Goal: Check status: Check status

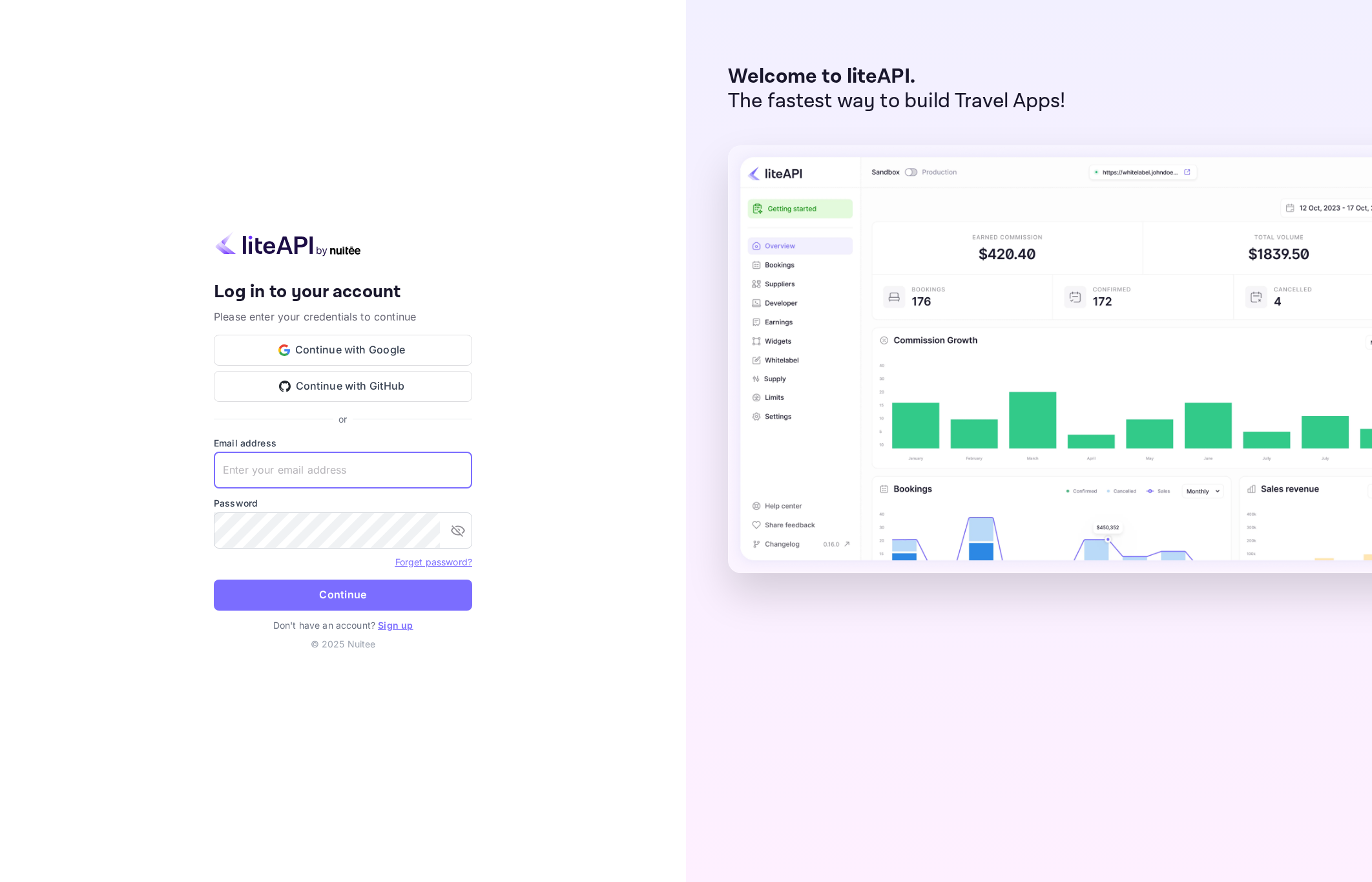
click at [290, 466] on input "text" at bounding box center [343, 469] width 258 height 36
paste input "[EMAIL_ADDRESS][DOMAIN_NAME]"
type input "[EMAIL_ADDRESS][DOMAIN_NAME]"
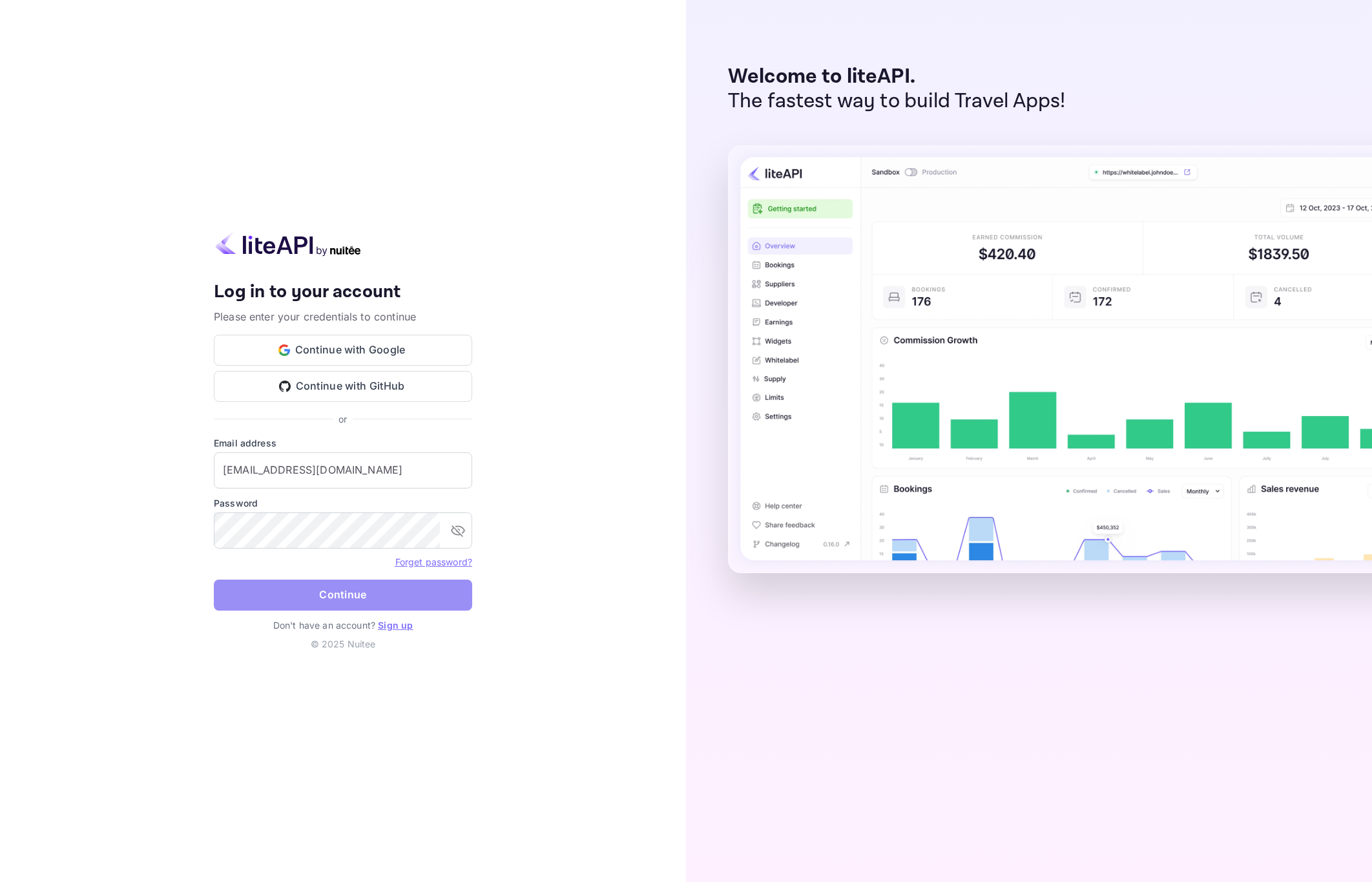
click at [292, 591] on button "Continue" at bounding box center [343, 594] width 258 height 31
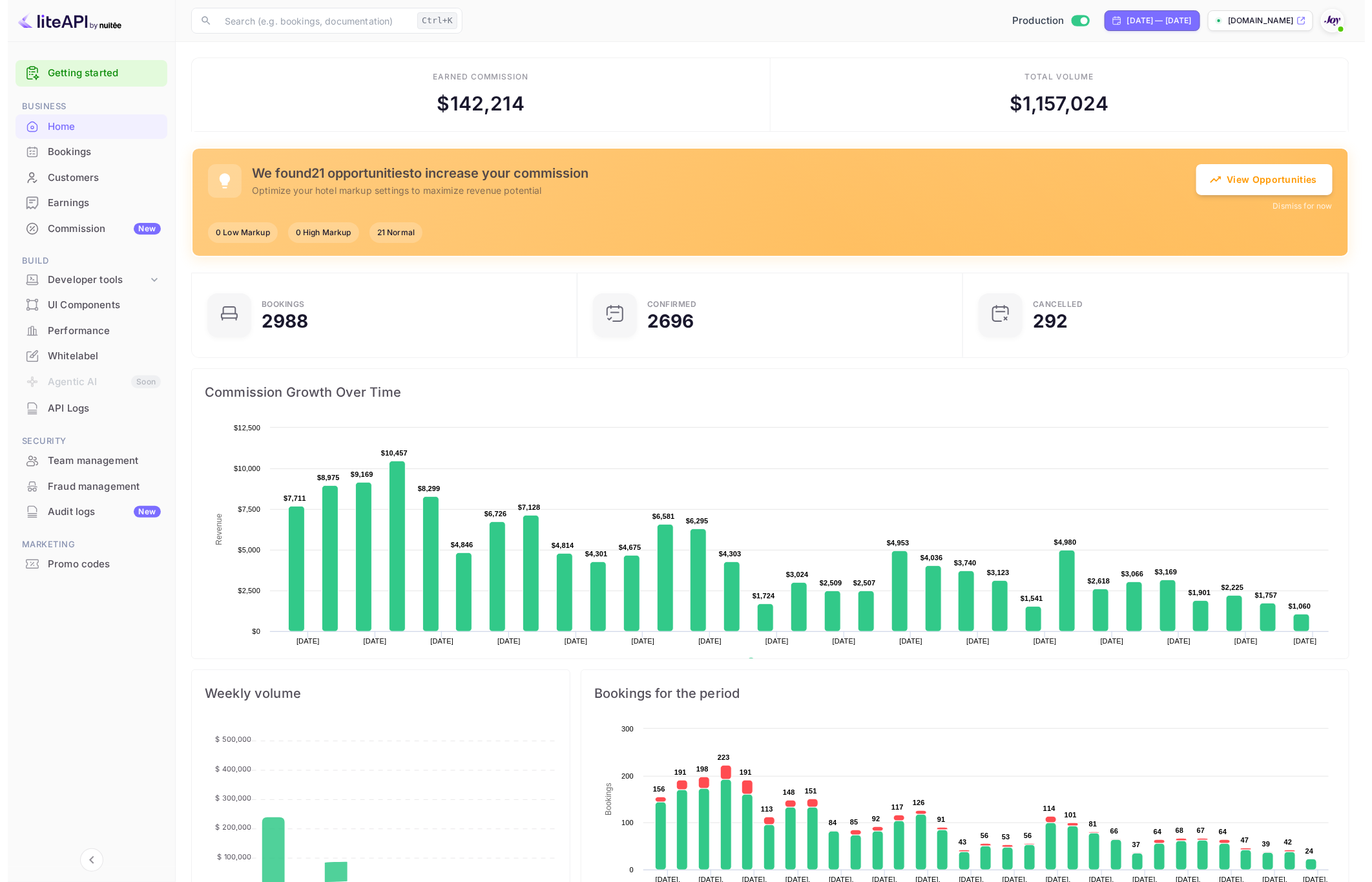
scroll to position [14, 16]
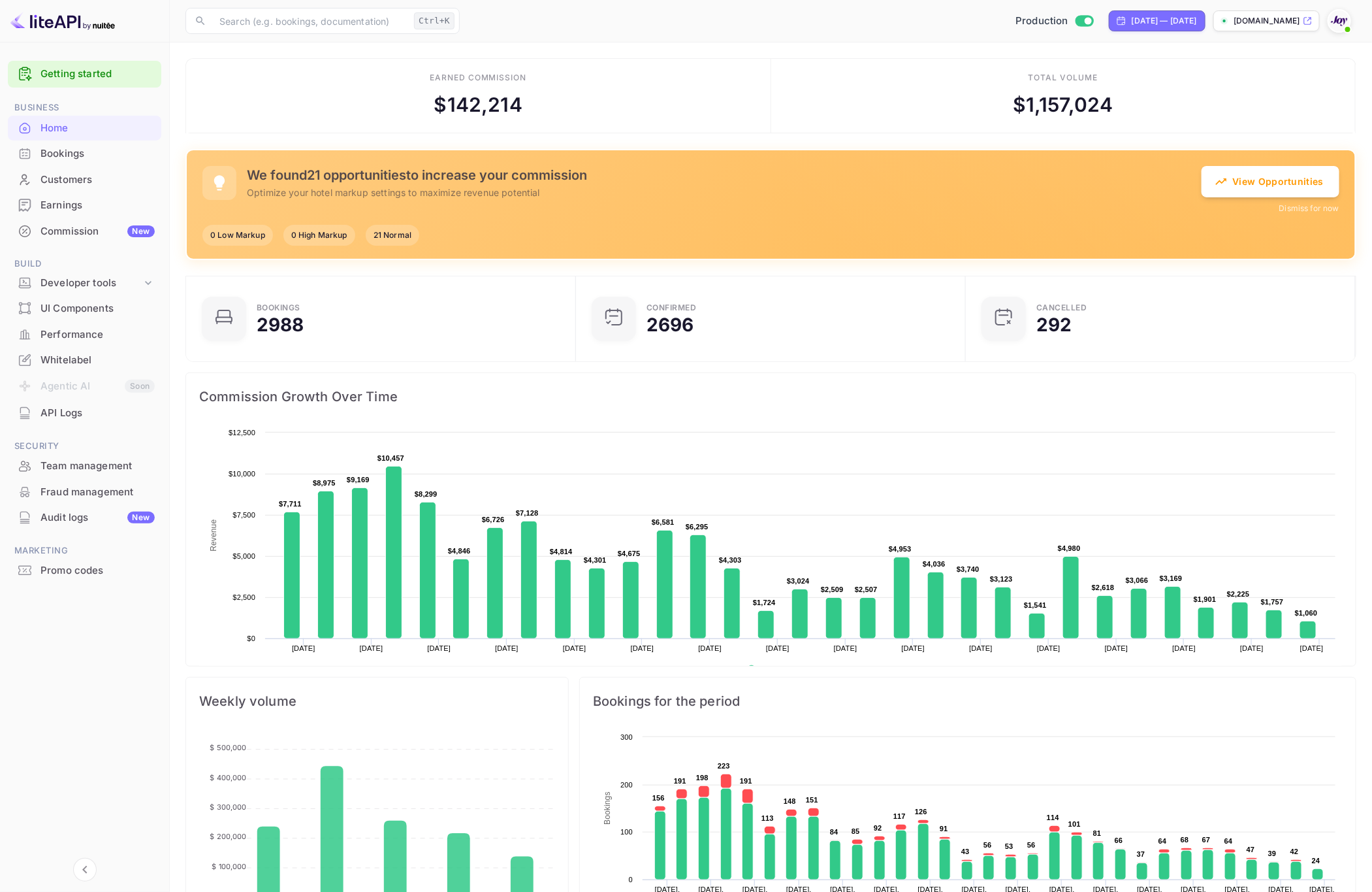
click at [87, 155] on div "Bookings" at bounding box center [97, 154] width 114 height 15
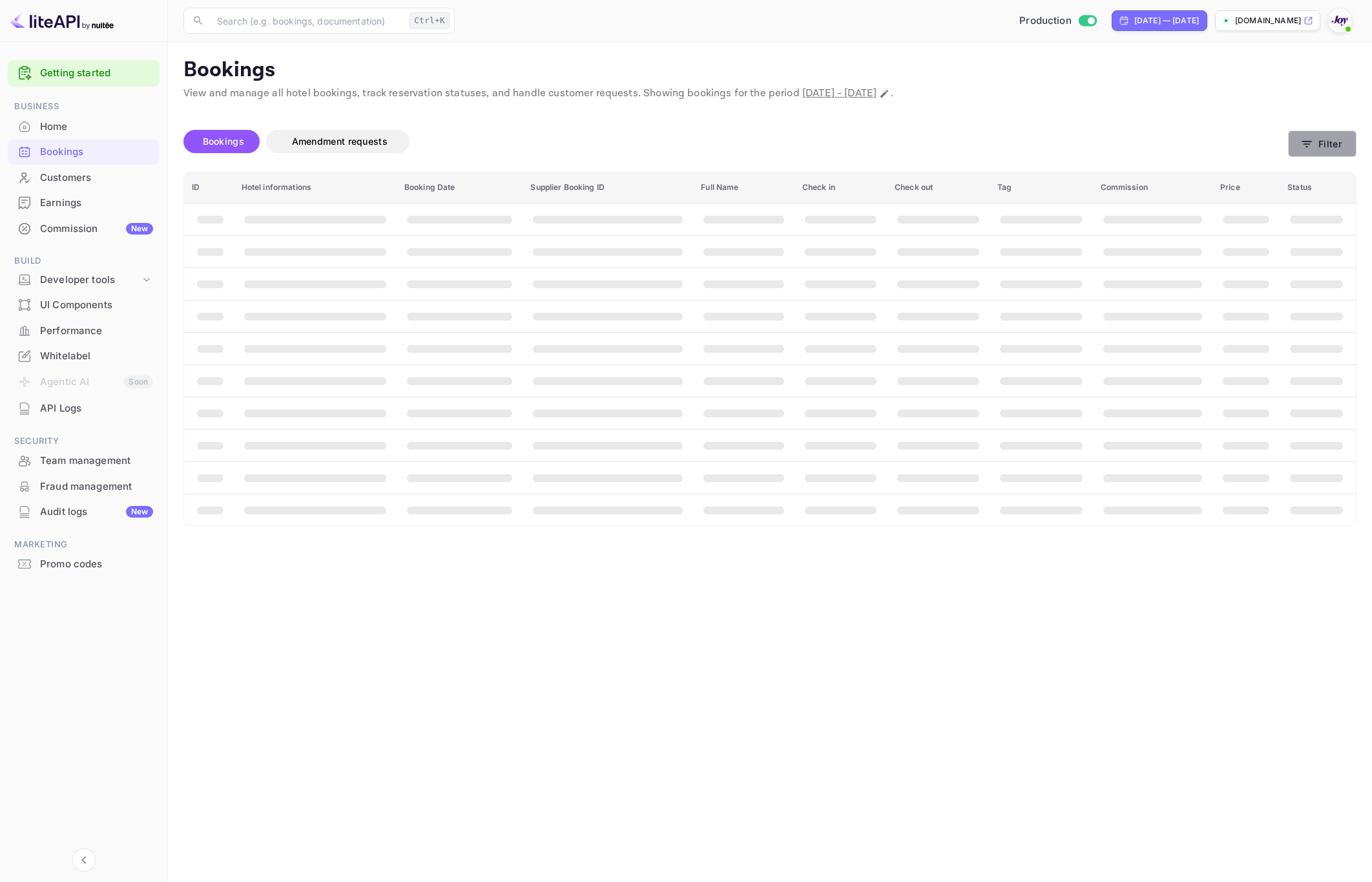
click at [1319, 150] on button "Filter" at bounding box center [1323, 143] width 69 height 26
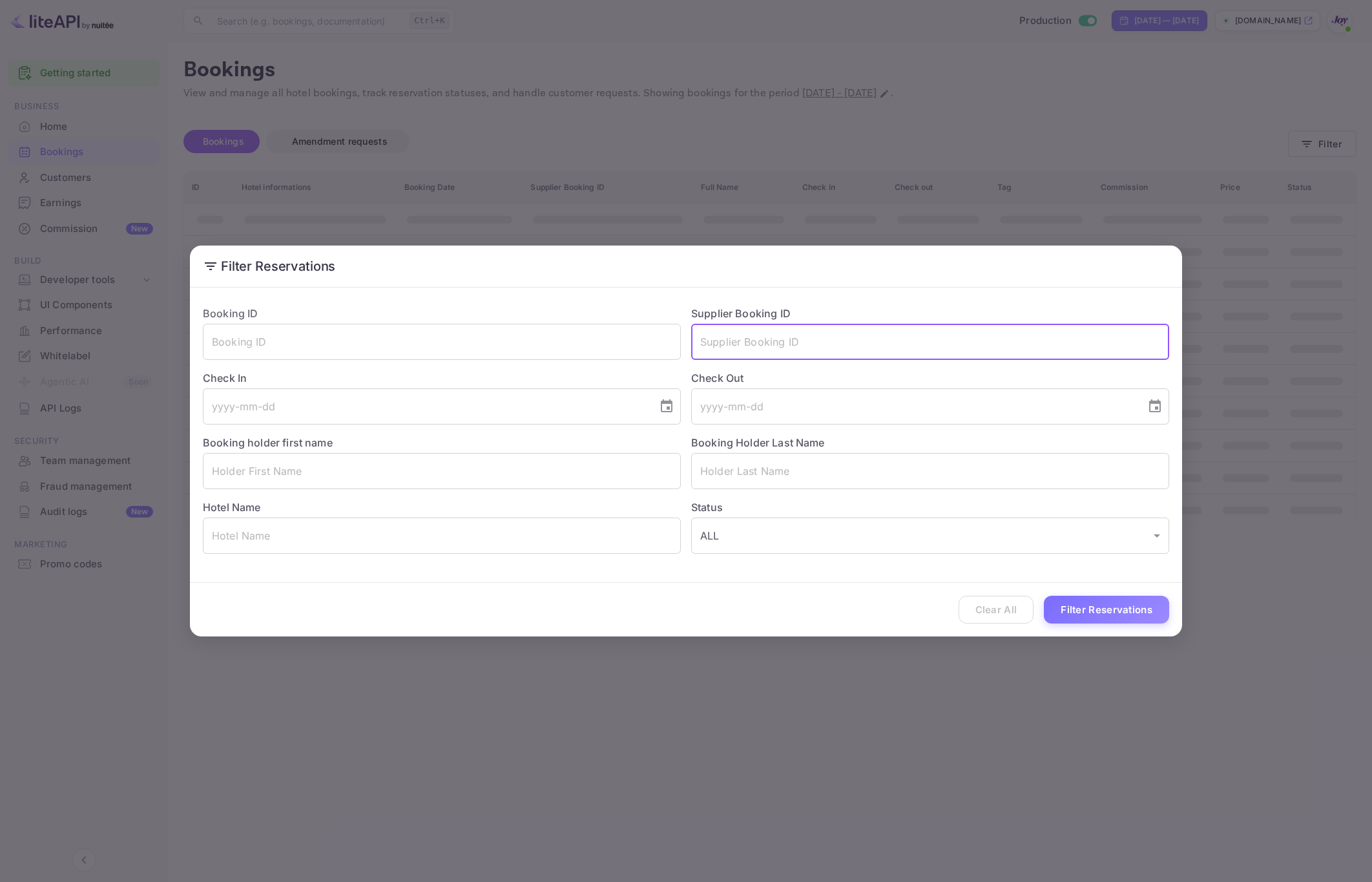
click at [818, 343] on input "text" at bounding box center [930, 341] width 478 height 36
paste input "9593182"
type input "9593182"
click at [1082, 611] on button "Filter Reservations" at bounding box center [1107, 609] width 126 height 28
